Goal: Transaction & Acquisition: Purchase product/service

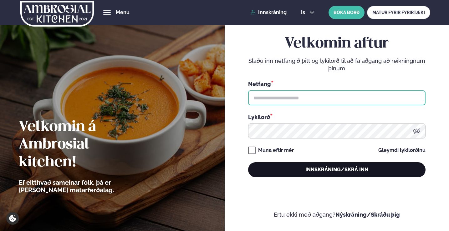
type input "**********"
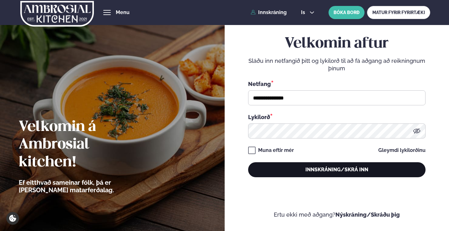
click at [313, 174] on button "Innskráning/Skrá inn" at bounding box center [337, 170] width 178 height 15
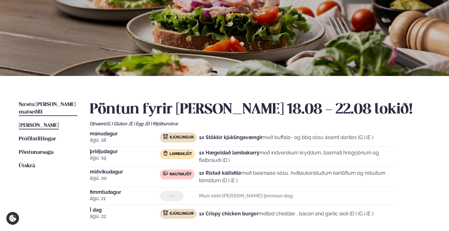
click at [54, 105] on span "Næstu [PERSON_NAME] matseðill" at bounding box center [47, 108] width 57 height 13
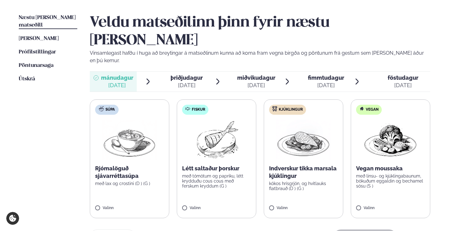
scroll to position [157, 0]
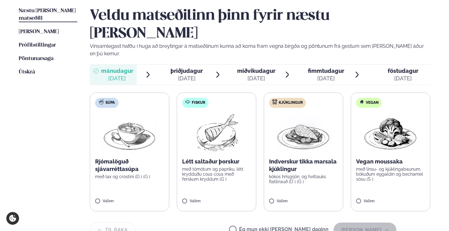
click at [256, 227] on label "Ég mun ekki [PERSON_NAME] daginn" at bounding box center [279, 230] width 100 height 7
click at [361, 223] on button "[PERSON_NAME]" at bounding box center [365, 230] width 63 height 15
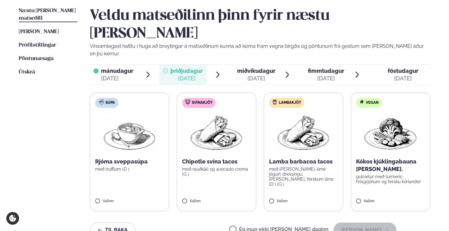
click at [257, 227] on label "Ég mun ekki [PERSON_NAME] daginn" at bounding box center [279, 230] width 100 height 7
click at [372, 223] on button "[PERSON_NAME]" at bounding box center [365, 230] width 63 height 15
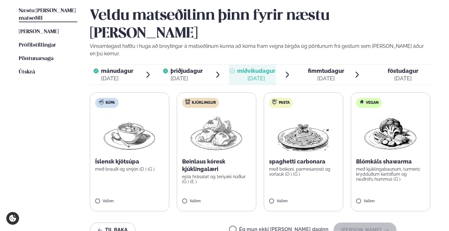
click at [298, 113] on img at bounding box center [303, 133] width 55 height 40
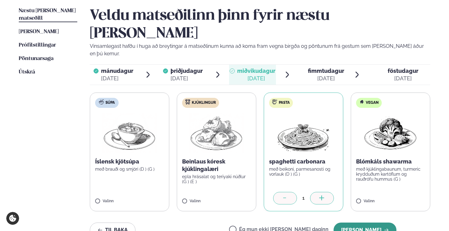
click at [353, 223] on button "[PERSON_NAME]" at bounding box center [365, 230] width 63 height 15
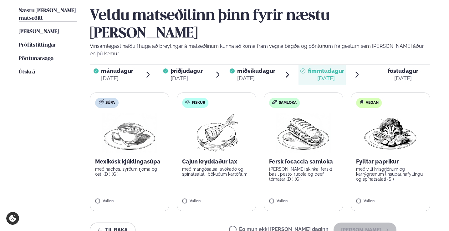
click at [106, 68] on span "mánudagur" at bounding box center [117, 71] width 32 height 7
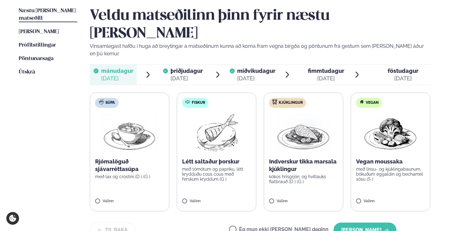
click at [188, 75] on div "[DATE]" at bounding box center [187, 79] width 32 height 8
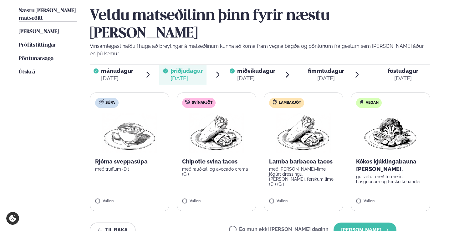
click at [261, 75] on div "[DATE]" at bounding box center [256, 79] width 38 height 8
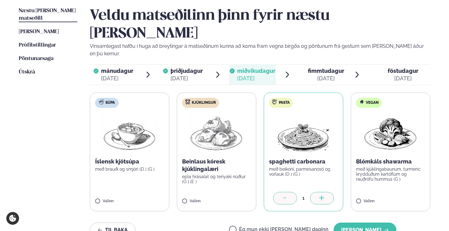
click at [322, 75] on div "[DATE]" at bounding box center [326, 79] width 36 height 8
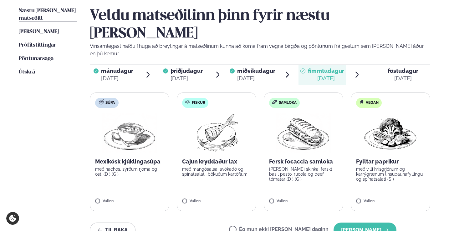
click at [300, 167] on p "[PERSON_NAME] skinka, ferskt basil pesto, rucola og beef tómatar (D ) (G )" at bounding box center [303, 174] width 69 height 15
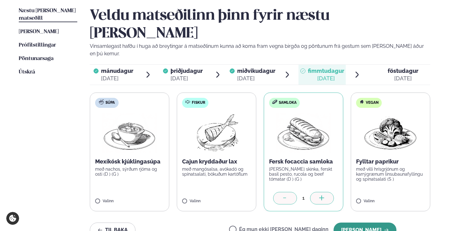
click at [357, 223] on button "[PERSON_NAME]" at bounding box center [365, 230] width 63 height 15
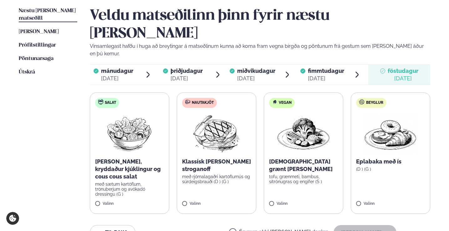
click at [220, 158] on label "Nautakjöt Klassísk [PERSON_NAME] stroganoff með rjómalagaðri kartöflumús og súr…" at bounding box center [217, 154] width 80 height 122
click at [378, 225] on button "[PERSON_NAME]" at bounding box center [365, 232] width 63 height 15
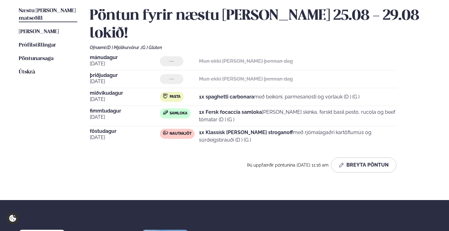
scroll to position [125, 0]
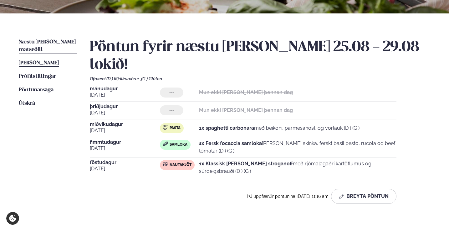
click at [50, 60] on span "[PERSON_NAME]" at bounding box center [39, 62] width 40 height 5
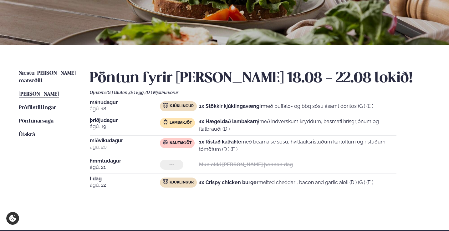
scroll to position [125, 0]
